Goal: Navigation & Orientation: Find specific page/section

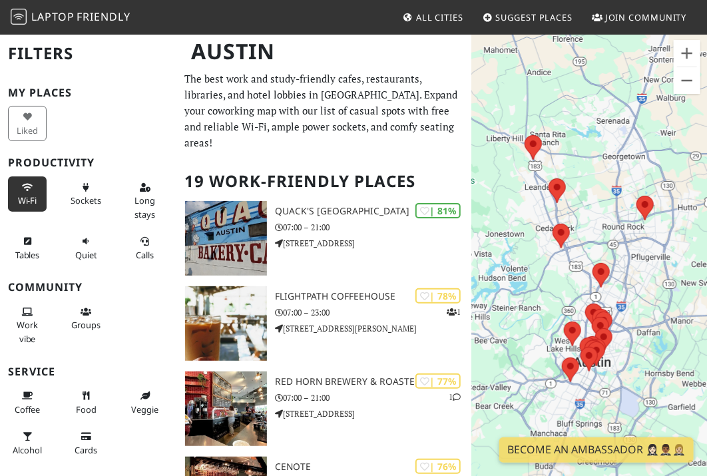
click at [23, 194] on span "Wi-Fi" at bounding box center [27, 200] width 19 height 12
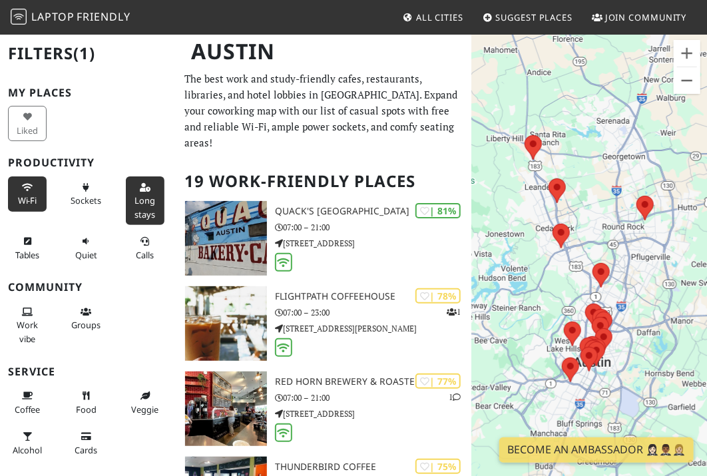
click at [145, 202] on span "Long stays" at bounding box center [145, 206] width 21 height 25
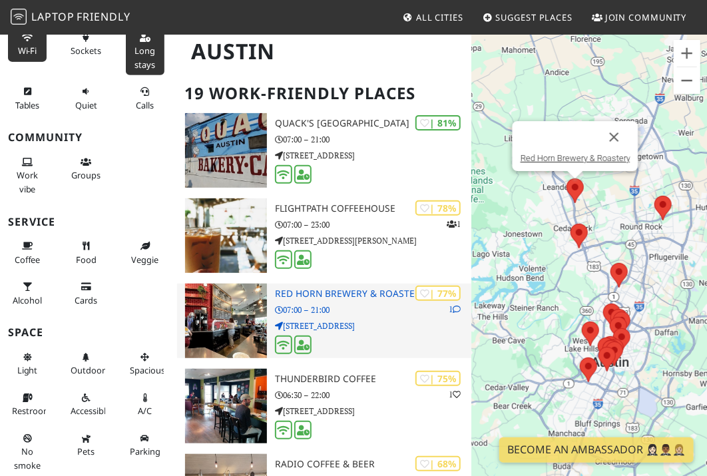
scroll to position [67, 0]
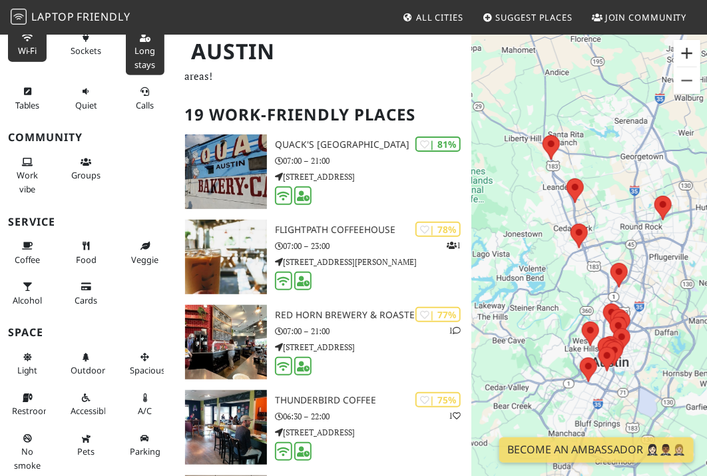
click at [683, 53] on button "Zoom in" at bounding box center [686, 53] width 27 height 27
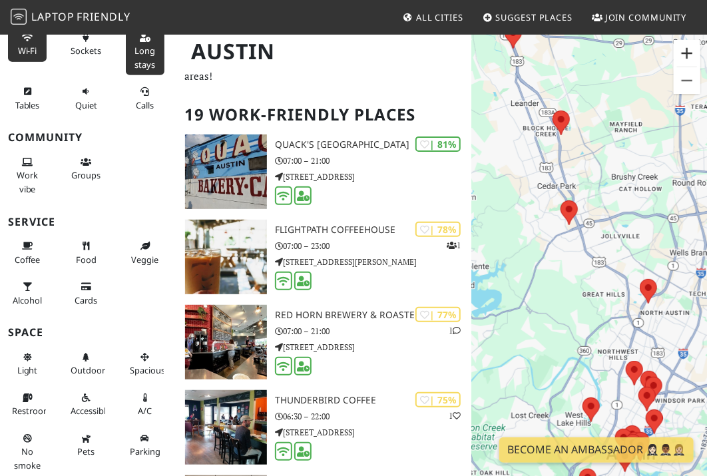
click at [683, 53] on button "Zoom in" at bounding box center [686, 53] width 27 height 27
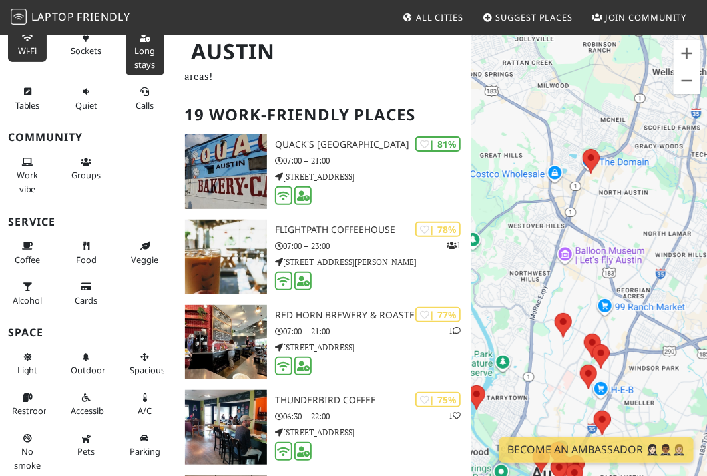
drag, startPoint x: 628, startPoint y: 295, endPoint x: 511, endPoint y: 132, distance: 200.2
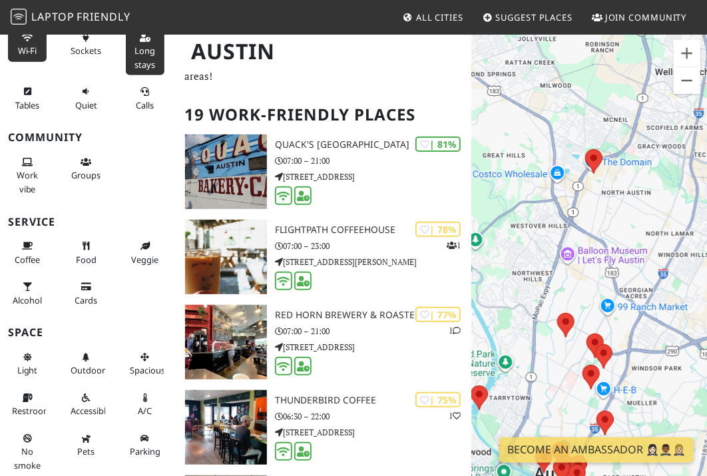
click at [511, 132] on div at bounding box center [589, 271] width 236 height 476
click at [694, 49] on button "Zoom in" at bounding box center [686, 53] width 27 height 27
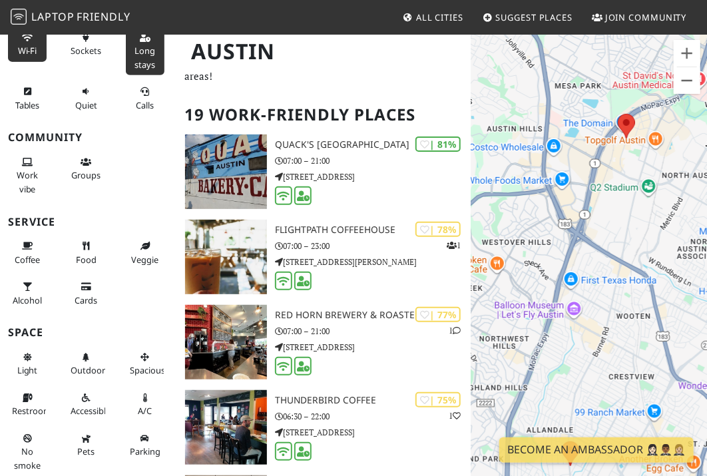
drag, startPoint x: 539, startPoint y: 168, endPoint x: 564, endPoint y: 228, distance: 65.6
click at [564, 228] on div at bounding box center [589, 271] width 236 height 476
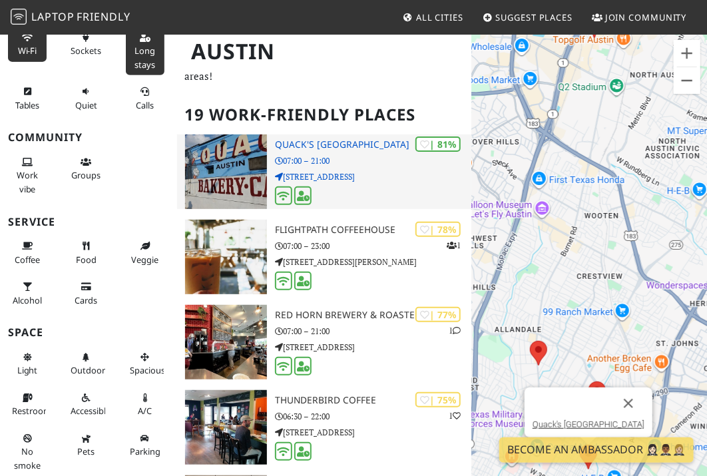
click at [214, 154] on img at bounding box center [226, 171] width 82 height 75
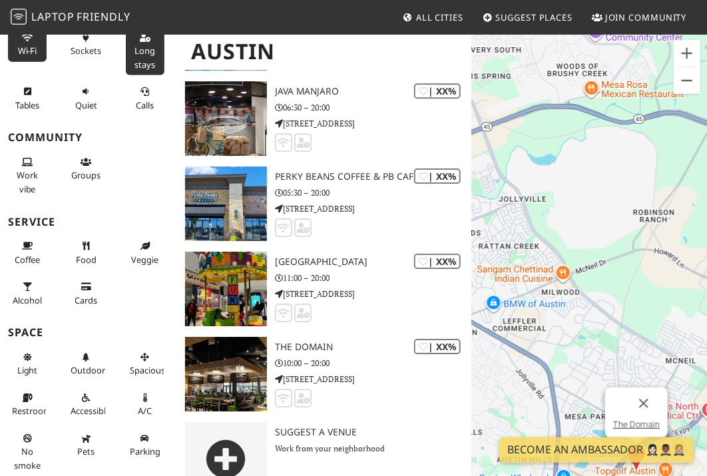
scroll to position [1413, 0]
